Goal: Transaction & Acquisition: Purchase product/service

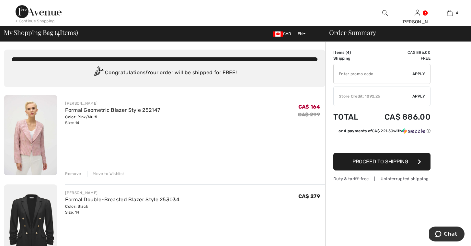
click at [421, 95] on span "Apply" at bounding box center [419, 96] width 13 height 6
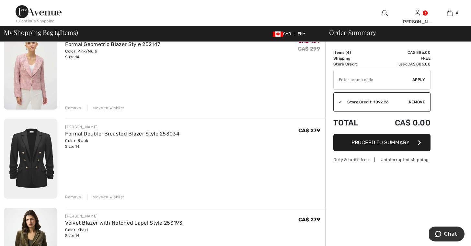
scroll to position [64, 0]
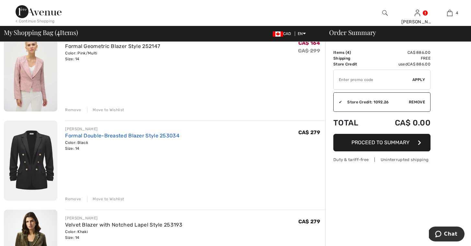
click at [118, 135] on link "Formal Double-Breasted Blazer Style 253034" at bounding box center [122, 136] width 114 height 6
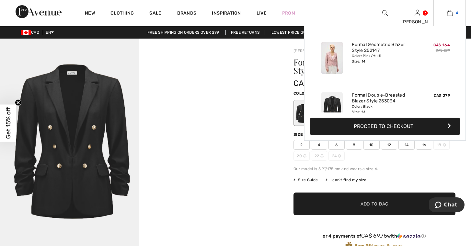
click at [450, 15] on img at bounding box center [450, 13] width 6 height 8
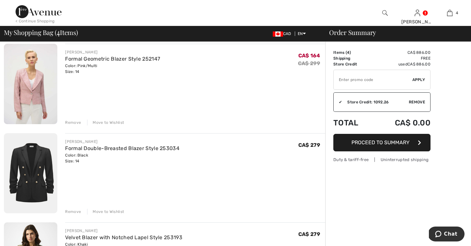
scroll to position [53, 0]
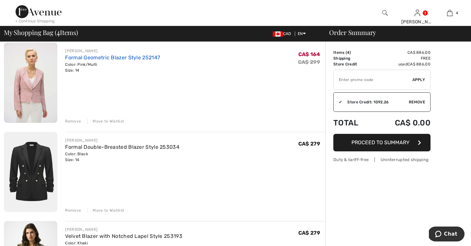
click at [137, 57] on link "Formal Geometric Blazer Style 252147" at bounding box center [112, 57] width 95 height 6
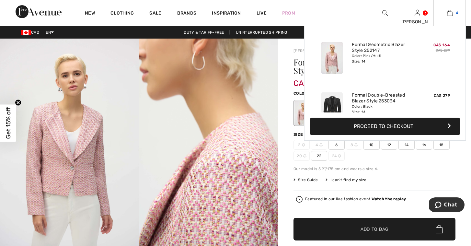
click at [451, 15] on img at bounding box center [450, 13] width 6 height 8
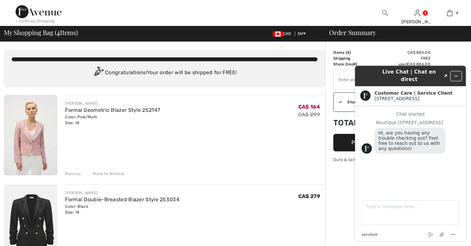
click at [457, 76] on icon "Minimize widget" at bounding box center [456, 76] width 3 height 0
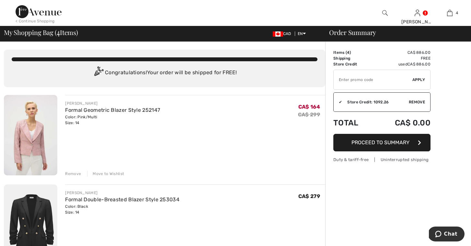
click at [373, 145] on span "Proceed to Summary" at bounding box center [381, 142] width 58 height 6
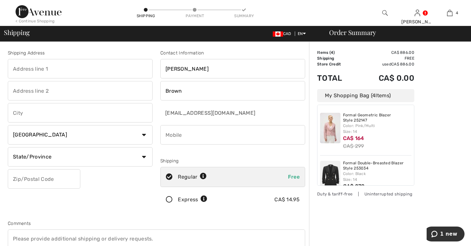
click at [56, 71] on input "text" at bounding box center [80, 68] width 145 height 19
type input "164 Wexford Cr."
type input "Hampstead"
select select "QC"
type input "H3X1E1"
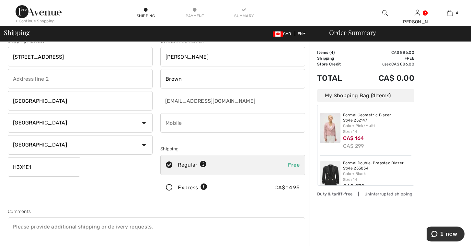
scroll to position [13, 0]
click at [190, 122] on input "phone" at bounding box center [232, 122] width 145 height 19
type input "5149103961"
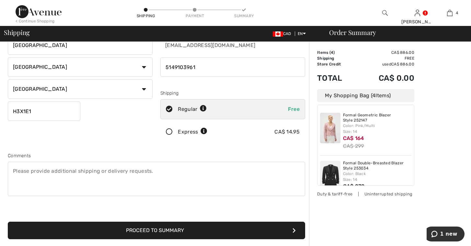
scroll to position [81, 0]
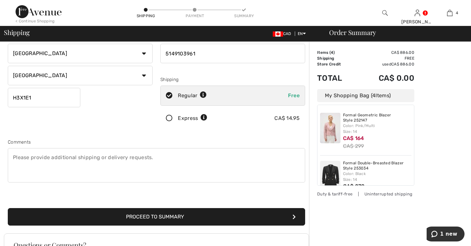
click at [210, 218] on button "Proceed to Summary" at bounding box center [157, 217] width 298 height 18
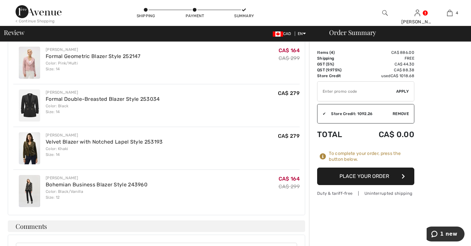
scroll to position [261, 0]
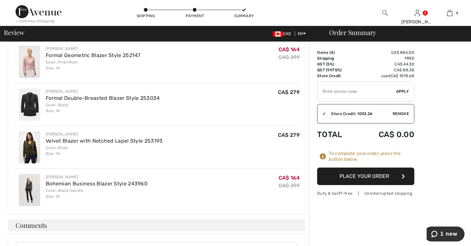
click at [361, 176] on button "Place Your Order" at bounding box center [365, 177] width 97 height 18
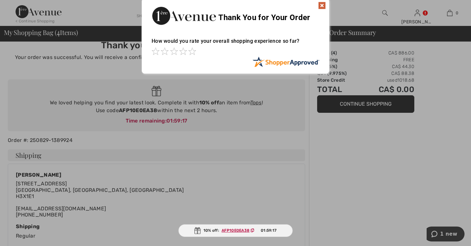
scroll to position [11, 0]
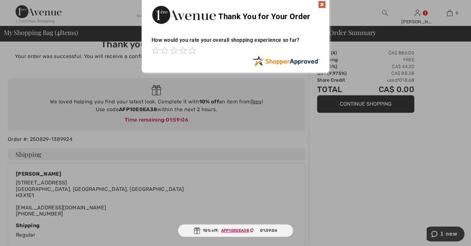
click at [321, 5] on img at bounding box center [322, 5] width 8 height 8
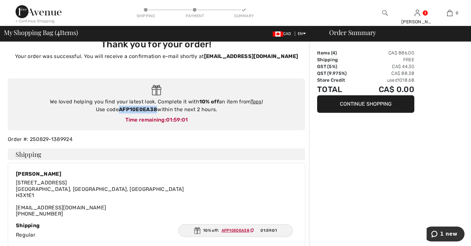
drag, startPoint x: 158, startPoint y: 110, endPoint x: 120, endPoint y: 110, distance: 37.6
click at [120, 110] on div "We loved helping you find your latest look. Complete it with 10% off an item fr…" at bounding box center [156, 106] width 285 height 16
copy strong "AFP10E0EA38"
click at [256, 103] on link "Tops" at bounding box center [256, 102] width 11 height 6
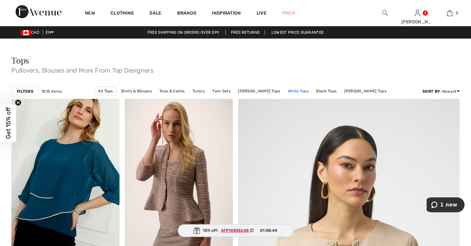
click at [306, 91] on link "White Tops" at bounding box center [298, 91] width 27 height 8
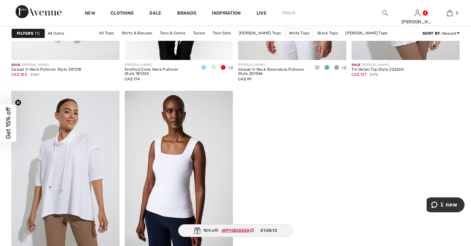
scroll to position [2566, 0]
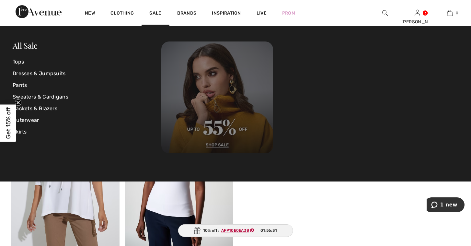
click at [217, 145] on img at bounding box center [217, 98] width 112 height 112
